Goal: Transaction & Acquisition: Purchase product/service

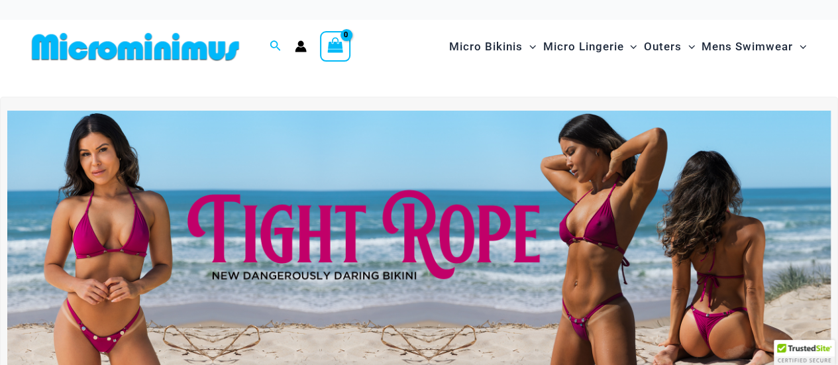
click at [419, 227] on img at bounding box center [419, 251] width 824 height 280
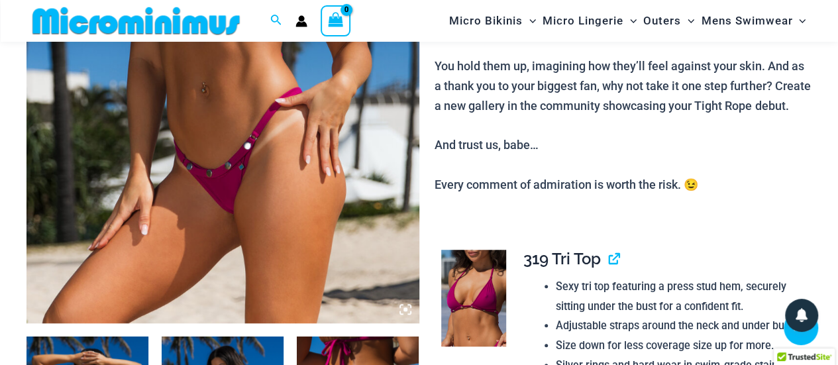
scroll to position [386, 0]
